Goal: Communication & Community: Participate in discussion

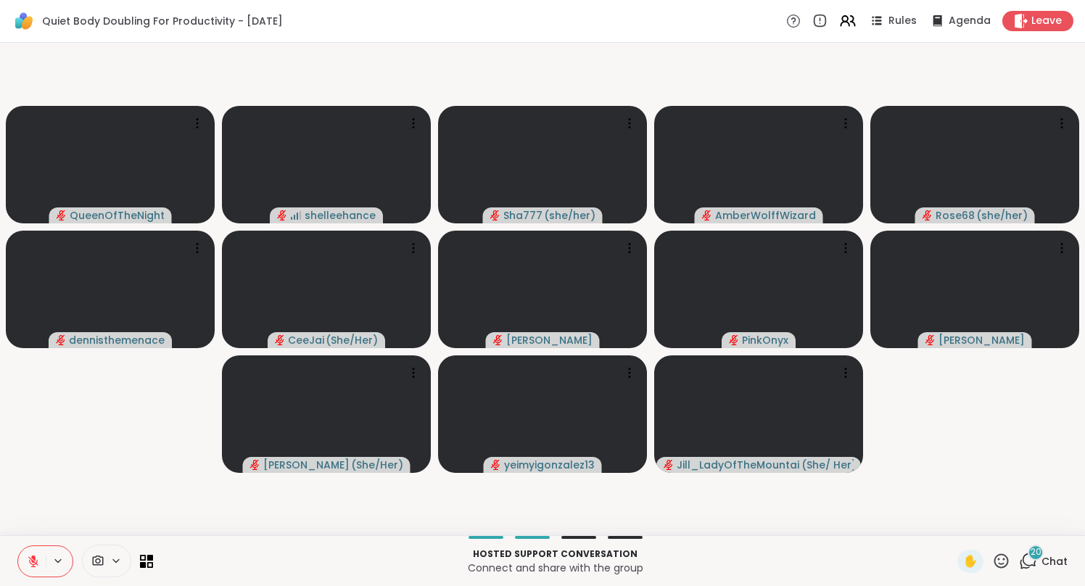
click at [1056, 566] on span "Chat" at bounding box center [1054, 561] width 26 height 14
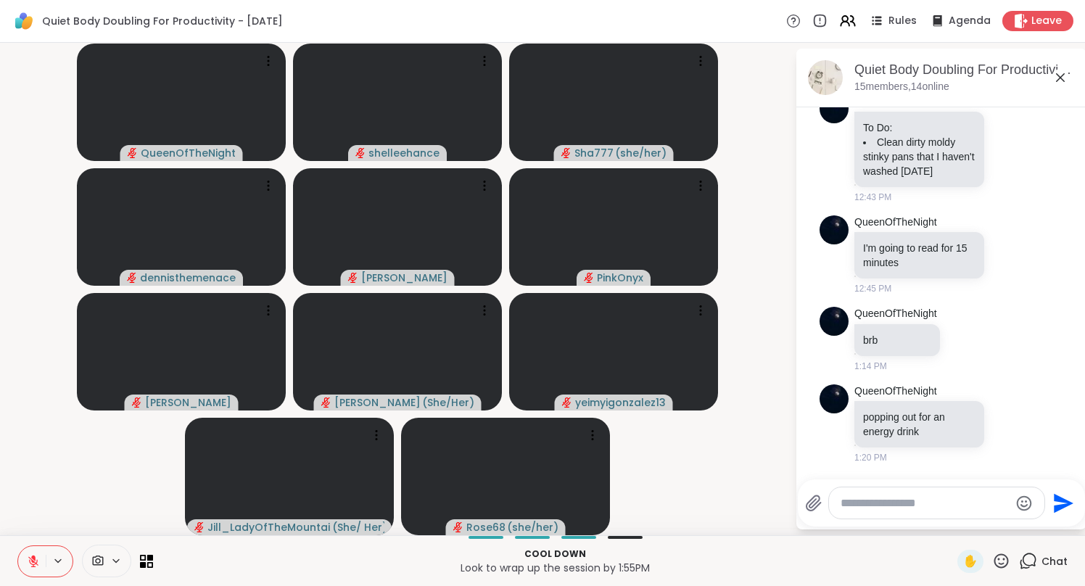
scroll to position [3685, 0]
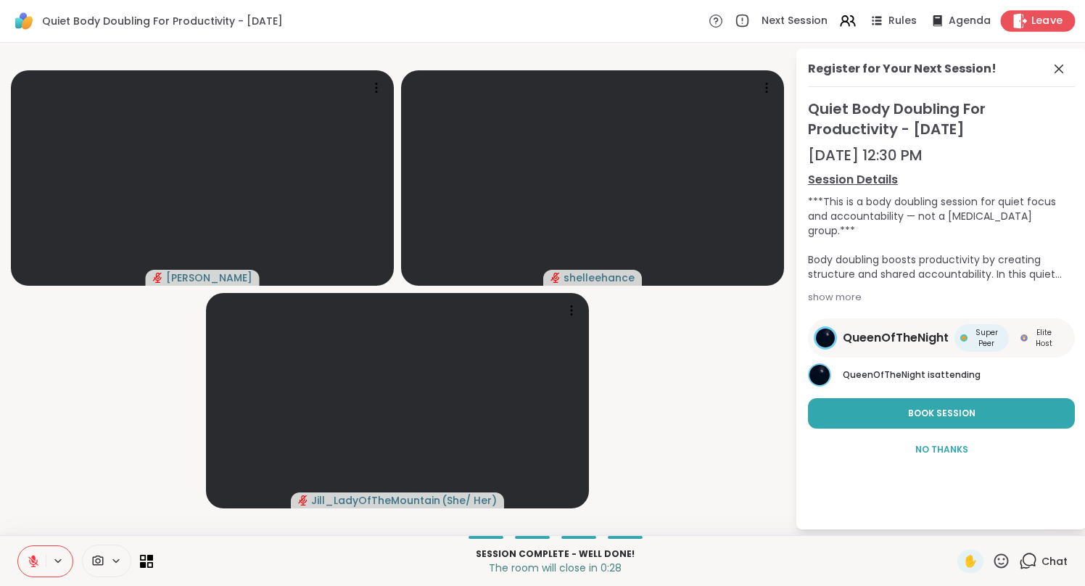
click at [1053, 25] on span "Leave" at bounding box center [1047, 21] width 32 height 15
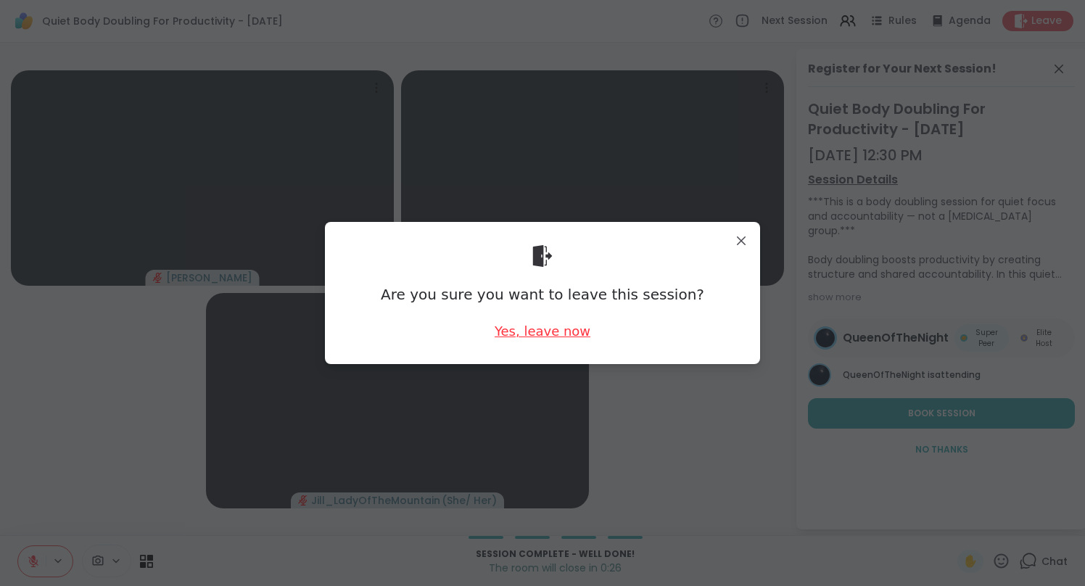
click at [546, 331] on div "Yes, leave now" at bounding box center [542, 331] width 96 height 18
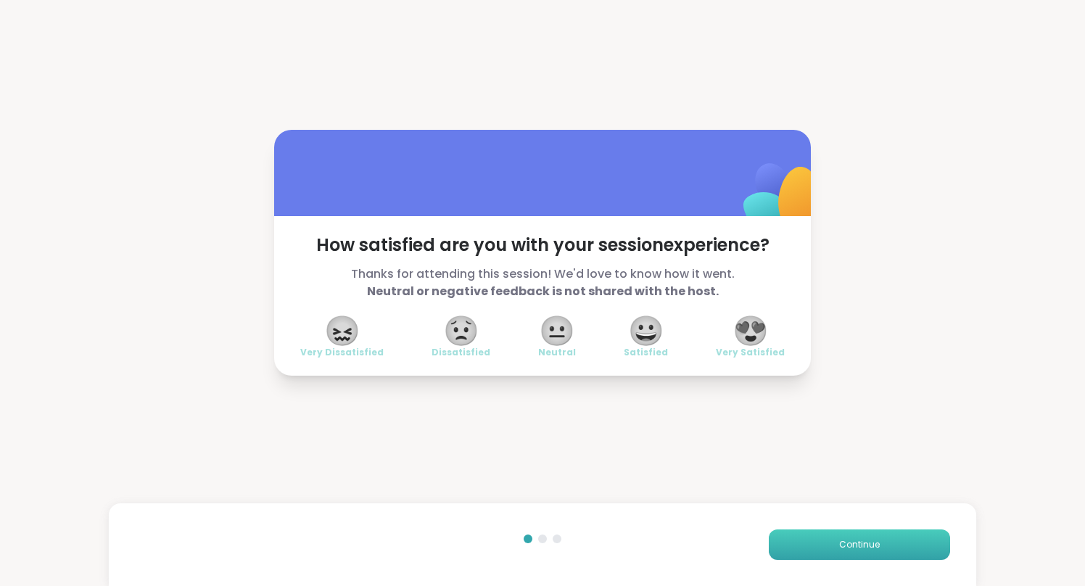
click at [860, 552] on button "Continue" at bounding box center [858, 544] width 181 height 30
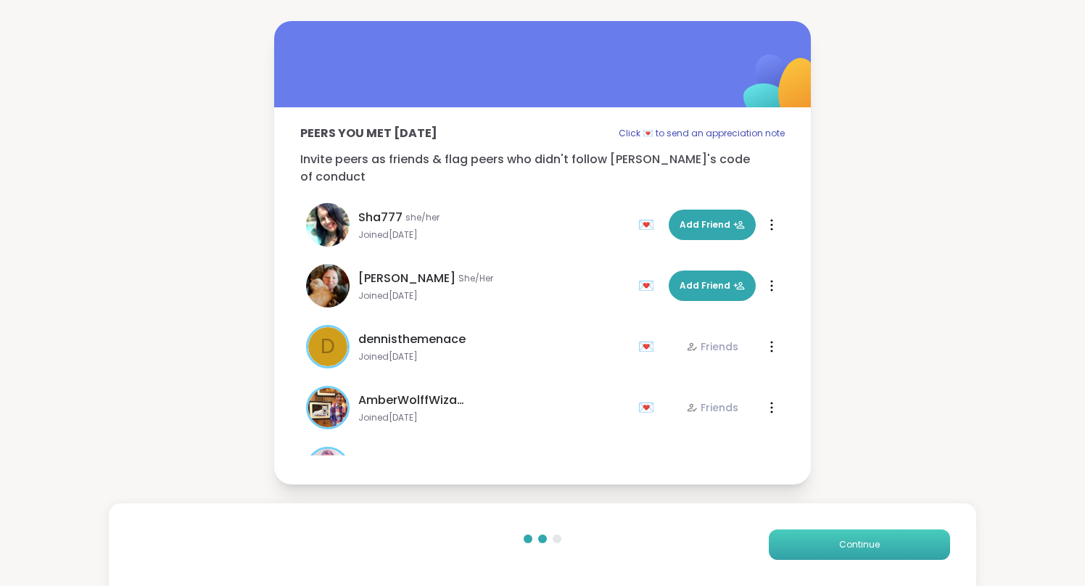
click at [860, 552] on button "Continue" at bounding box center [858, 544] width 181 height 30
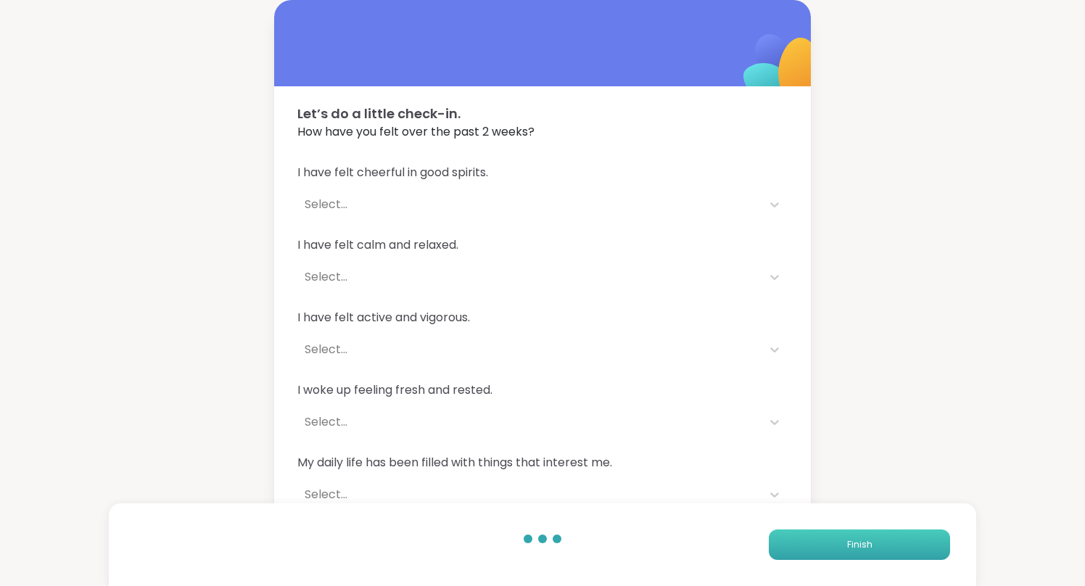
click at [860, 552] on button "Finish" at bounding box center [858, 544] width 181 height 30
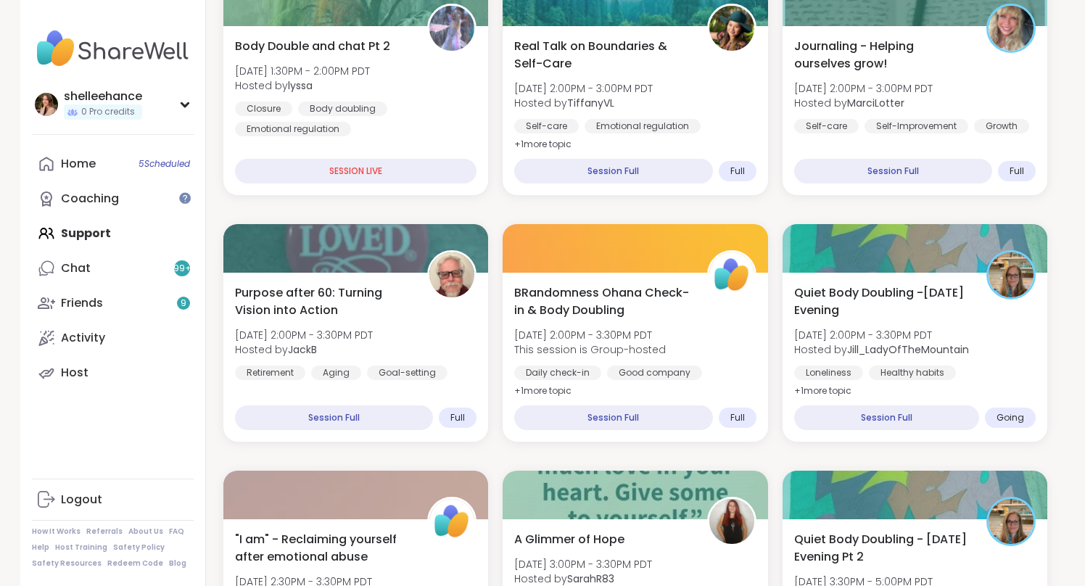
scroll to position [504, 0]
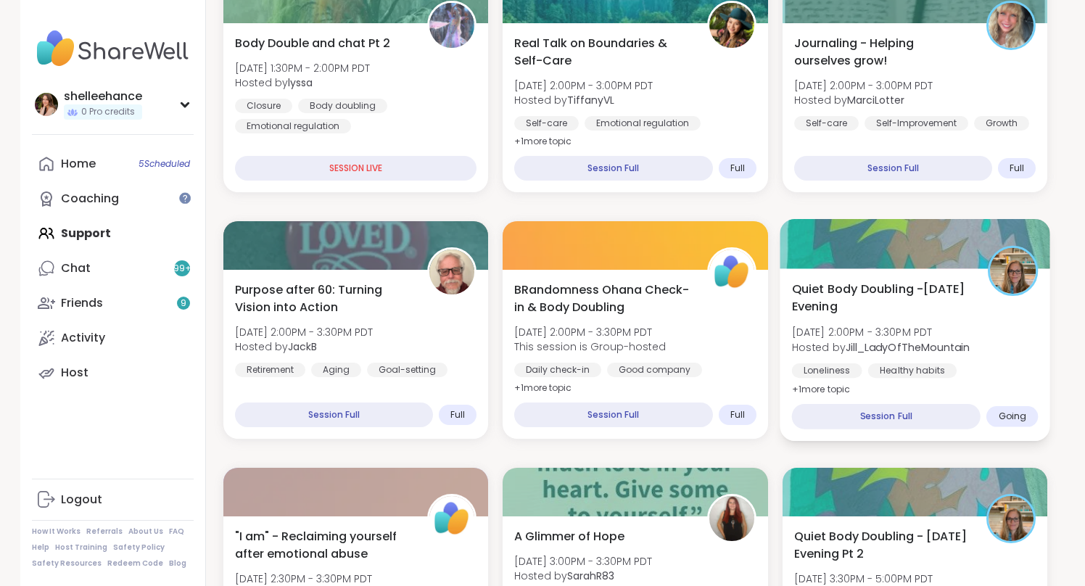
click at [1027, 385] on div "Quiet Body Doubling -[DATE] Evening [DATE] 2:00PM - 3:30PM PDT Hosted by [PERSO…" at bounding box center [914, 354] width 270 height 173
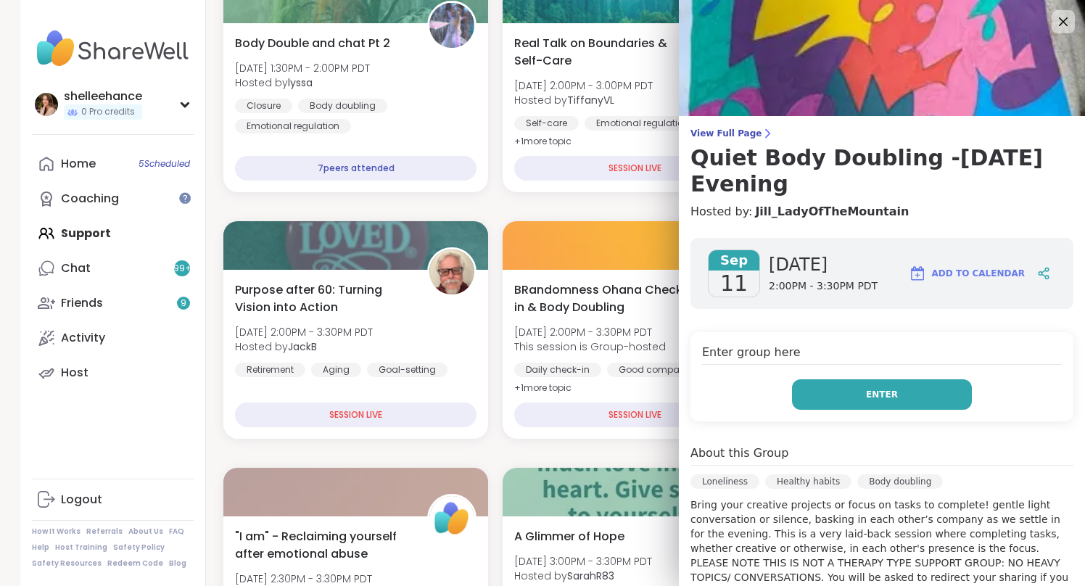
click at [844, 380] on button "Enter" at bounding box center [882, 394] width 180 height 30
click at [831, 392] on button "Enter" at bounding box center [882, 394] width 180 height 30
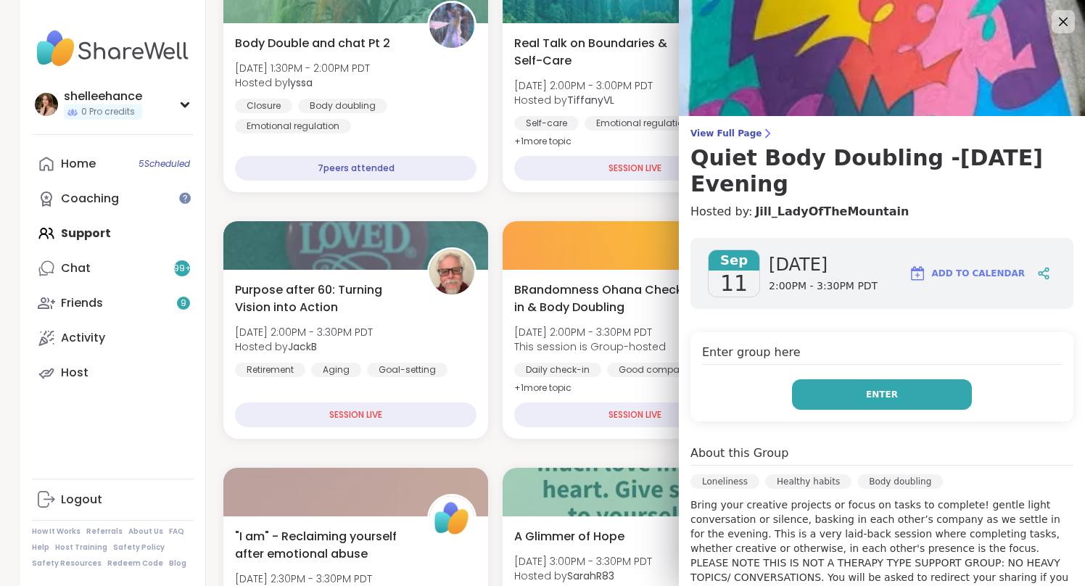
click at [831, 392] on button "Enter" at bounding box center [882, 394] width 180 height 30
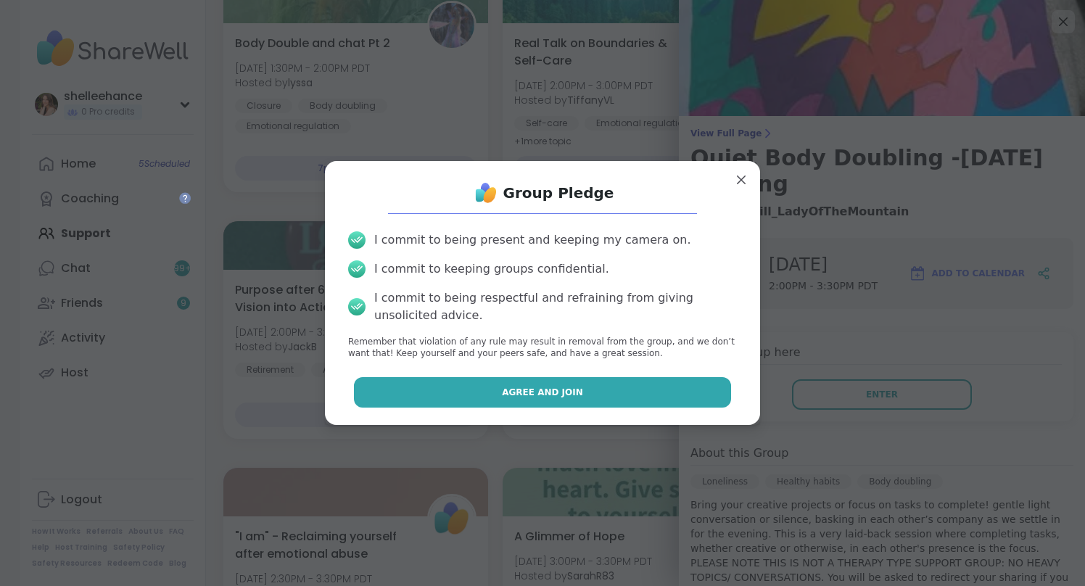
click at [420, 387] on button "Agree and Join" at bounding box center [543, 392] width 378 height 30
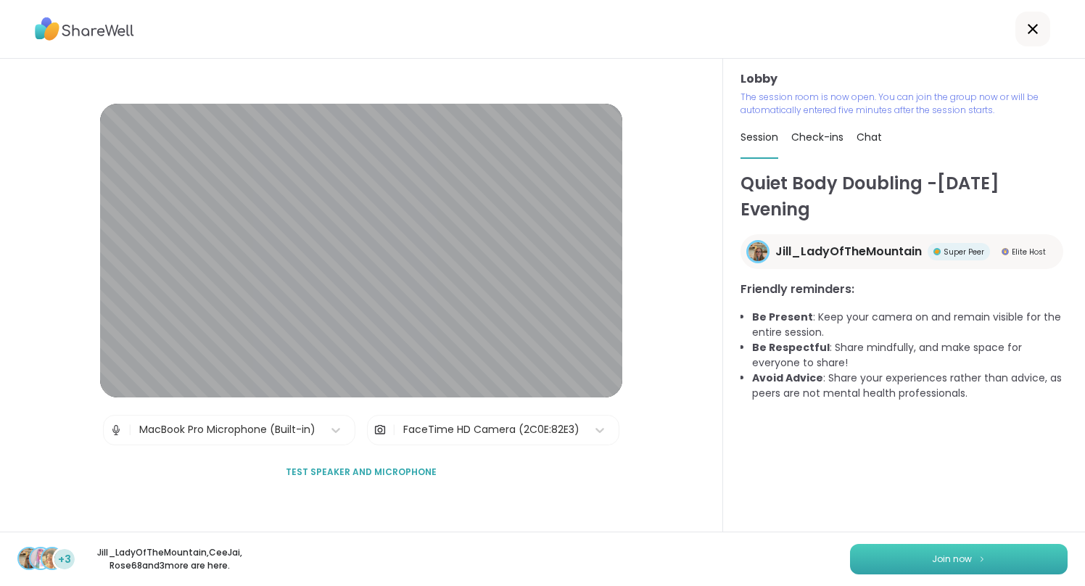
click at [942, 564] on span "Join now" at bounding box center [952, 558] width 40 height 13
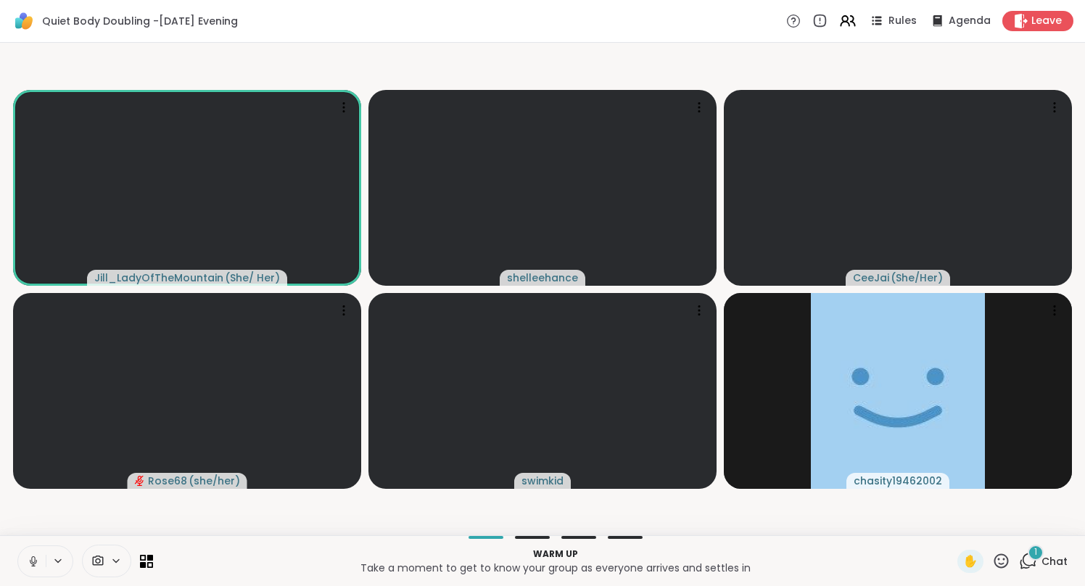
click at [24, 569] on button at bounding box center [32, 561] width 28 height 30
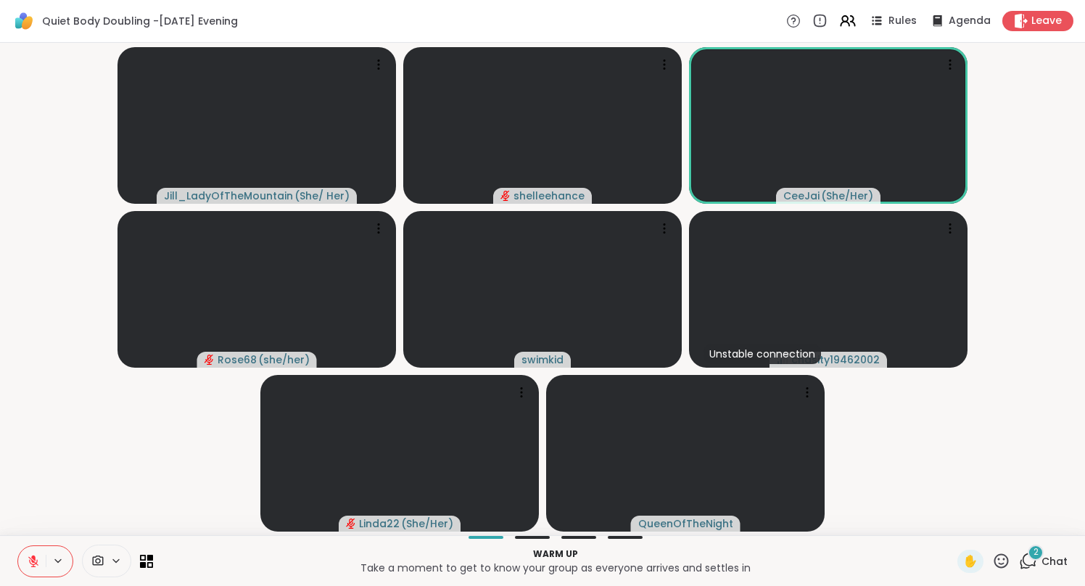
click at [1064, 571] on div "2 Chat" at bounding box center [1043, 561] width 49 height 23
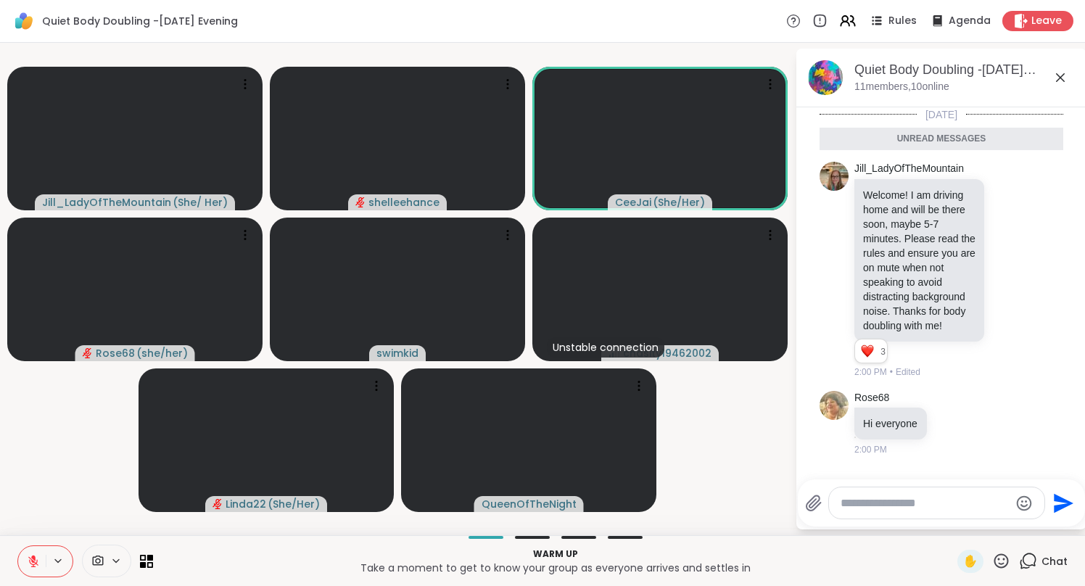
scroll to position [12, 0]
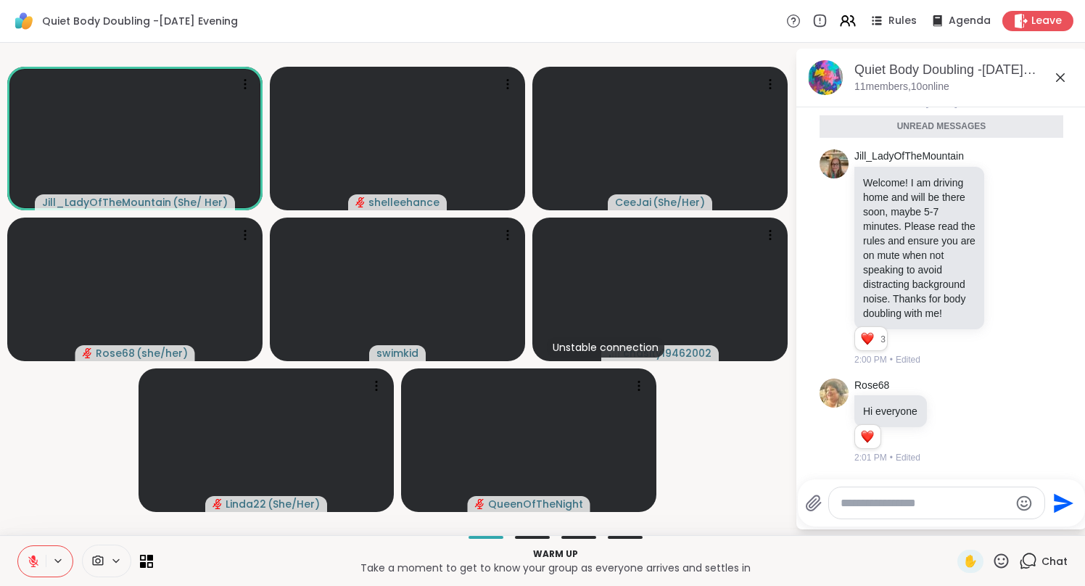
click at [1056, 79] on icon at bounding box center [1059, 77] width 17 height 17
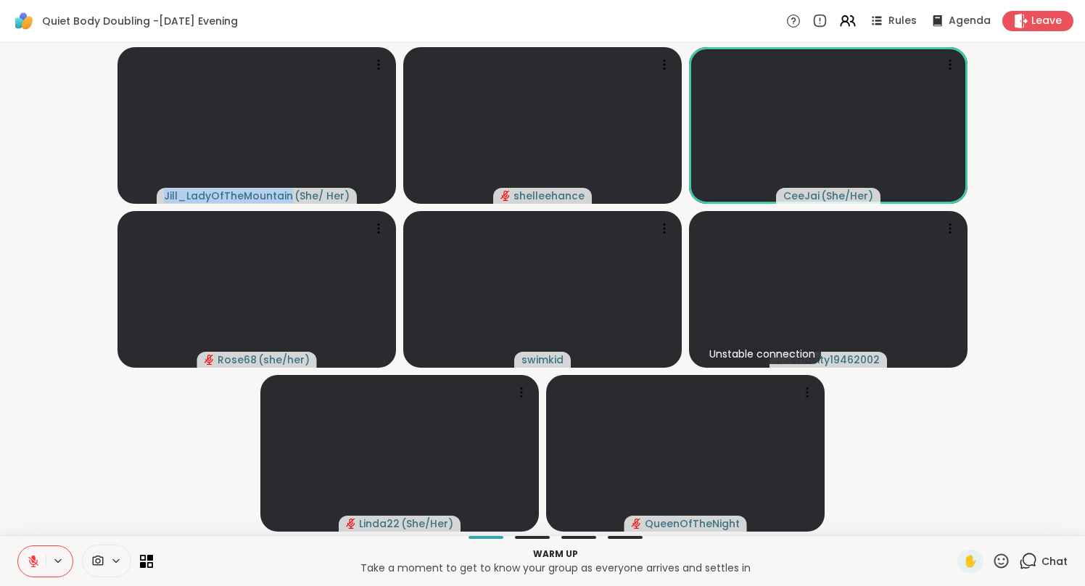
click at [1055, 79] on video-player-container "Jill_LadyOfTheMountain ( She/ Her ) [PERSON_NAME] ( She/Her ) Rose68 ( she/her …" at bounding box center [542, 289] width 1067 height 481
click at [1061, 561] on span "Chat" at bounding box center [1054, 561] width 26 height 14
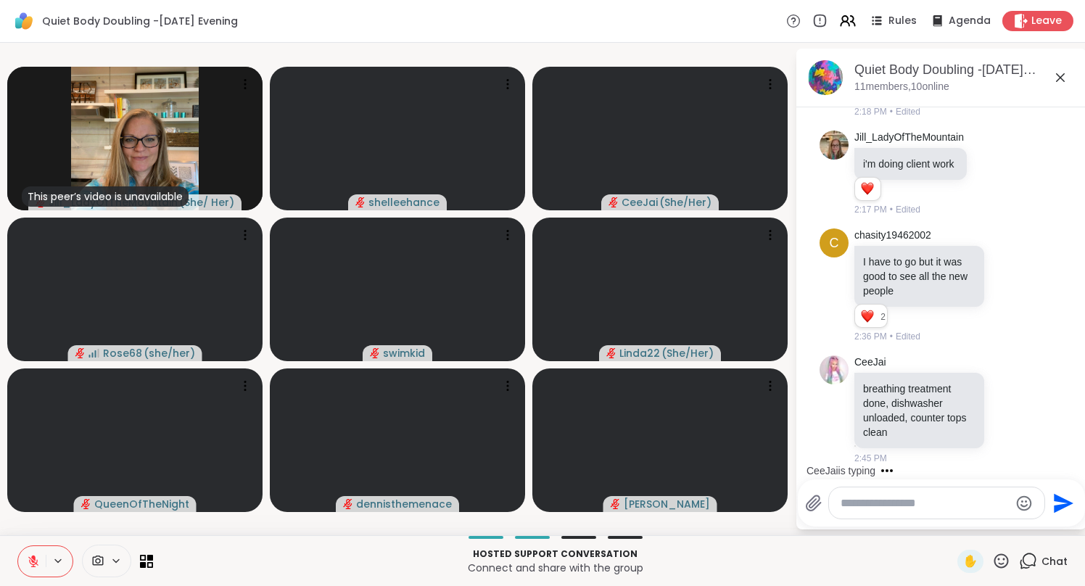
scroll to position [1255, 0]
